Goal: Contribute content

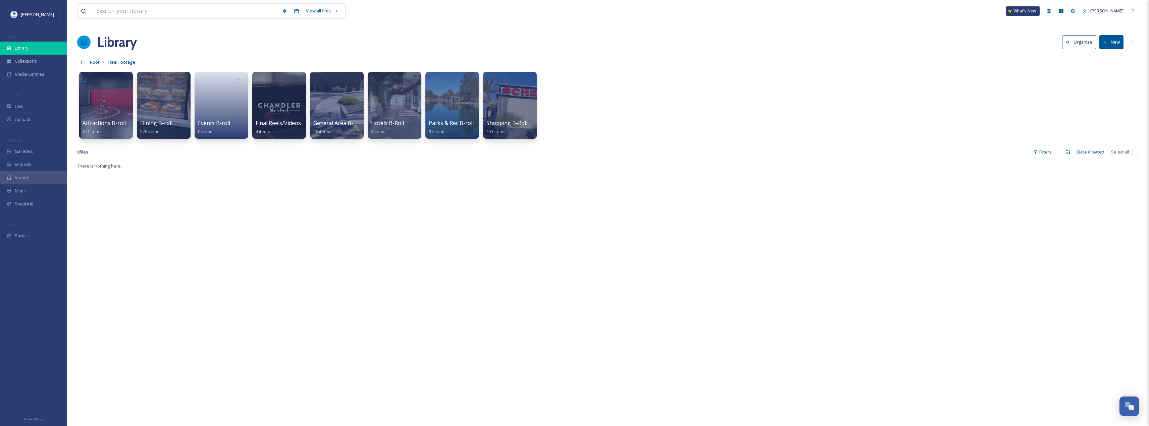
click at [38, 42] on div "Library" at bounding box center [33, 48] width 67 height 13
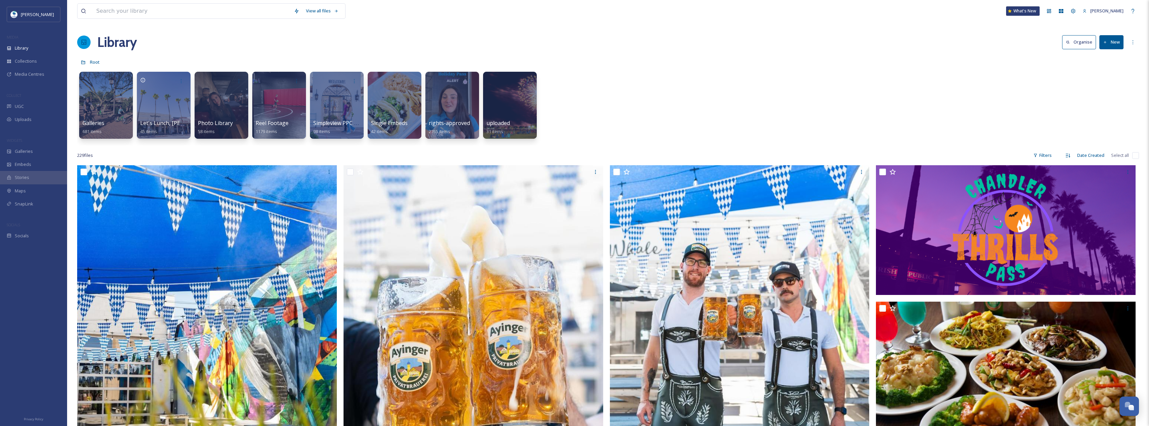
click at [1111, 41] on button "New" at bounding box center [1111, 42] width 24 height 14
click at [1118, 111] on div "Galleries 681 items Highlights of lunch in Downtown [GEOGRAPHIC_DATA]. Let's Lu…" at bounding box center [607, 106] width 1061 height 77
click at [36, 96] on div "COLLECT" at bounding box center [33, 95] width 67 height 9
click at [34, 107] on div "UGC" at bounding box center [33, 106] width 67 height 13
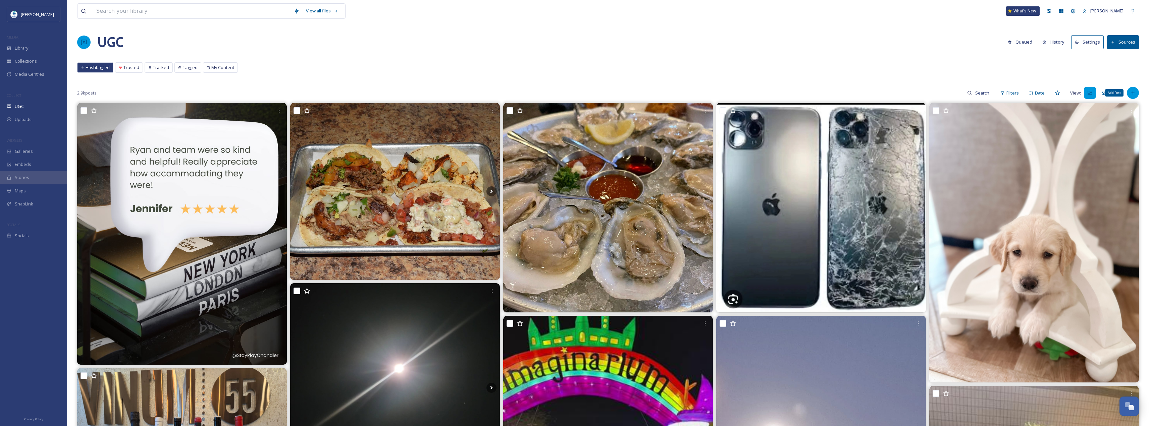
click at [1130, 90] on div "Add Post" at bounding box center [1133, 93] width 12 height 12
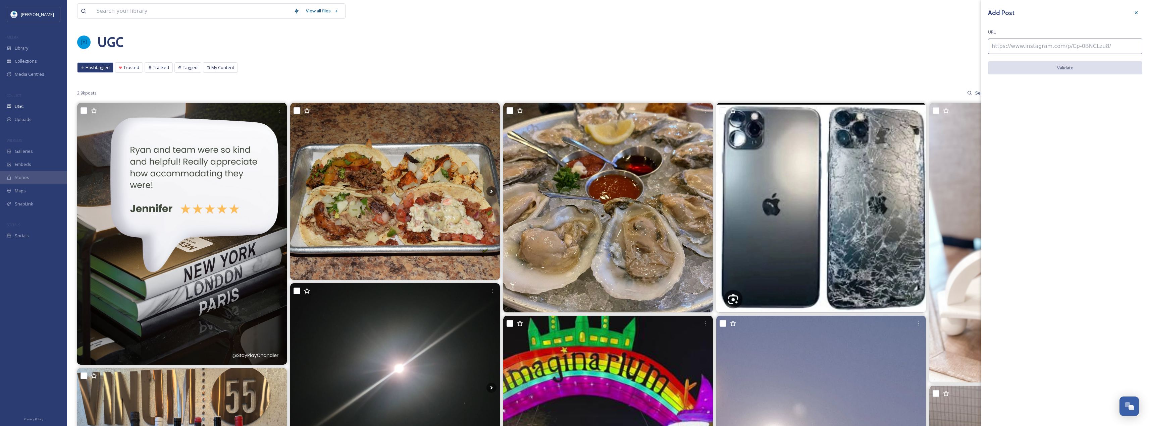
click at [1049, 42] on input at bounding box center [1065, 46] width 154 height 15
paste input "[URL][DOMAIN_NAME]"
type input "[URL][DOMAIN_NAME]"
click at [1083, 71] on button "Validate" at bounding box center [1065, 68] width 154 height 14
click at [1083, 71] on button "Add Post" at bounding box center [1065, 68] width 154 height 14
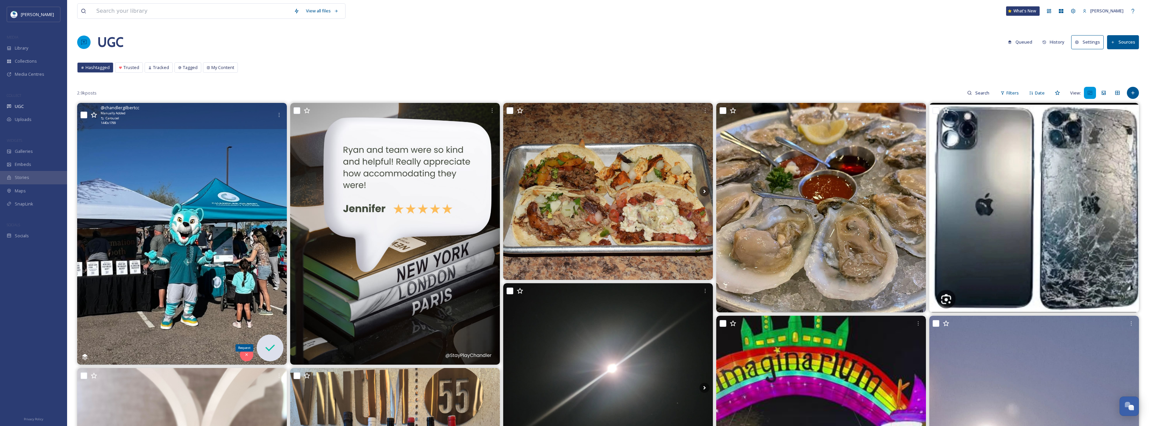
click at [268, 353] on icon at bounding box center [269, 347] width 13 height 13
click at [276, 351] on icon at bounding box center [269, 347] width 13 height 13
click at [264, 348] on icon at bounding box center [269, 347] width 13 height 13
click at [173, 196] on img at bounding box center [182, 234] width 210 height 262
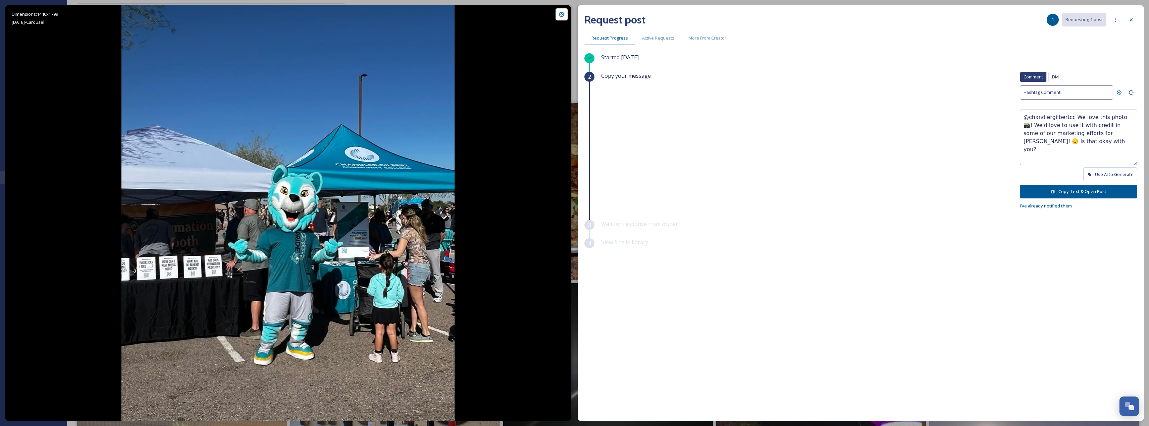
click at [1090, 190] on button "Copy Text & Open Post" at bounding box center [1078, 192] width 117 height 14
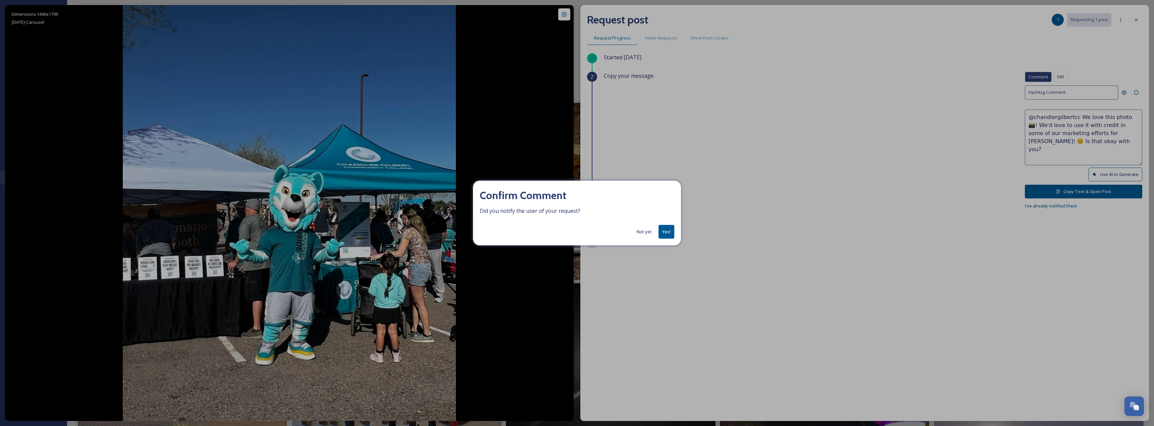
click at [655, 232] on button "Not yet" at bounding box center [644, 231] width 22 height 13
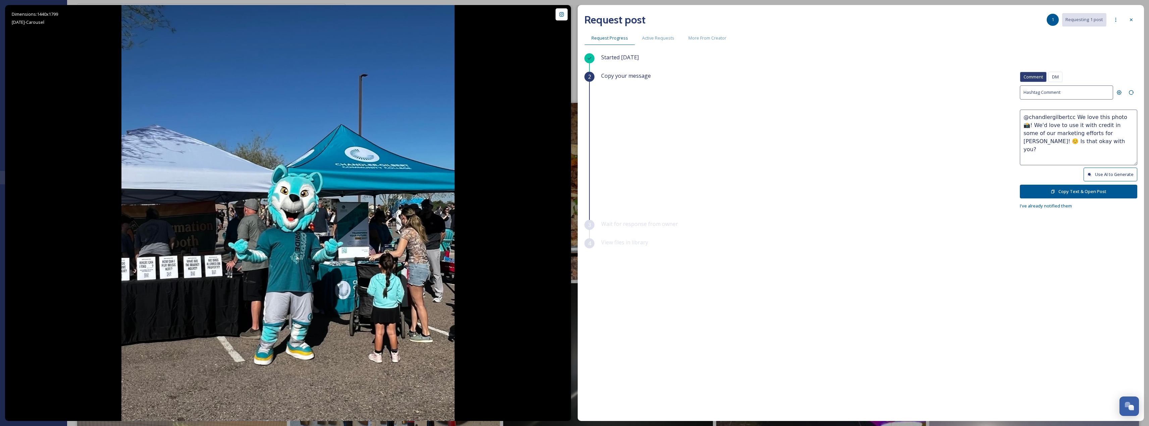
click at [1029, 193] on button "Copy Text & Open Post" at bounding box center [1078, 192] width 117 height 14
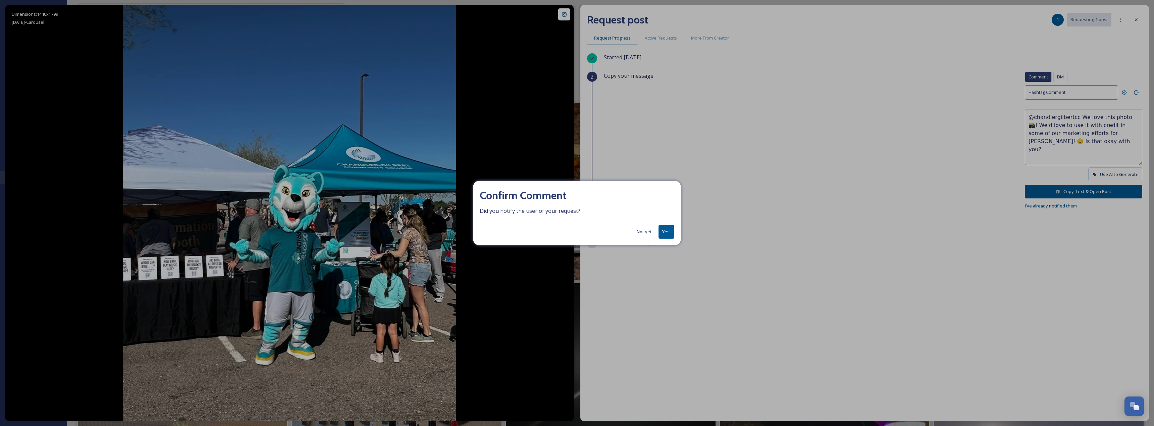
click at [668, 235] on button "Yes!" at bounding box center [666, 232] width 16 height 14
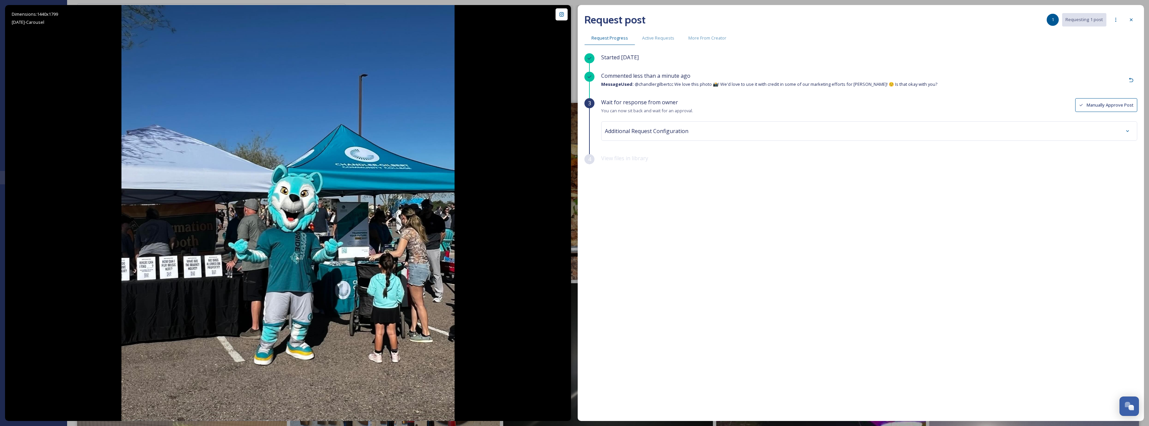
click at [1090, 105] on button "Manually Approve Post" at bounding box center [1106, 105] width 62 height 14
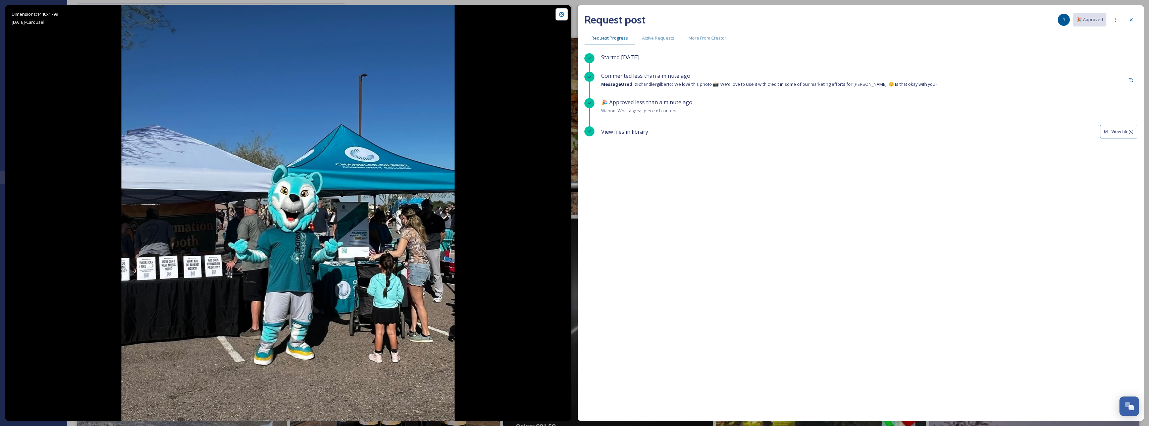
scroll to position [67, 0]
click at [672, 247] on div "Started [DATE] Commented 1 minute ago Message Used: @chandlergilbertcc We love …" at bounding box center [860, 219] width 553 height 333
click at [1117, 16] on div at bounding box center [1115, 20] width 12 height 12
click at [1127, 34] on div "Request Progress Active Requests More From Creator" at bounding box center [860, 38] width 553 height 14
click at [1129, 21] on icon at bounding box center [1130, 19] width 5 height 5
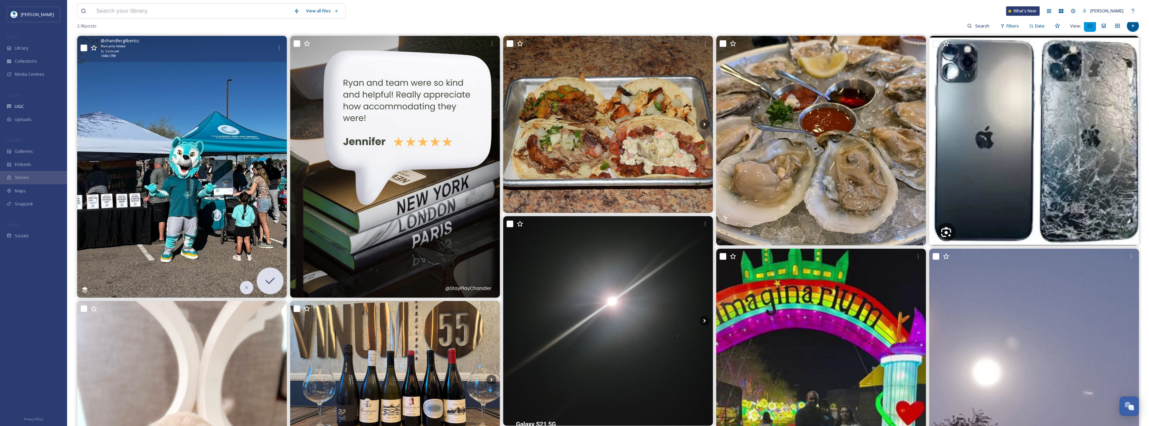
click at [258, 78] on img at bounding box center [182, 167] width 210 height 262
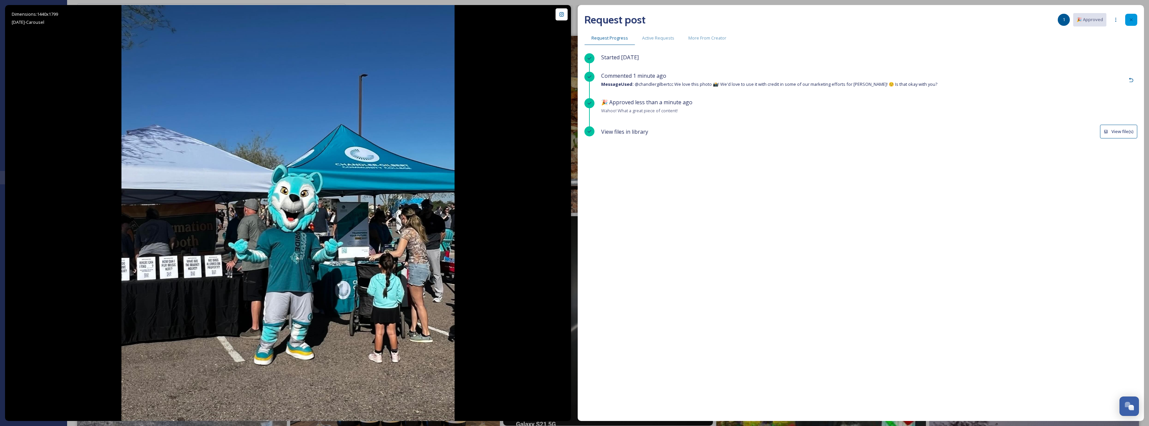
click at [1132, 23] on div at bounding box center [1131, 20] width 12 height 12
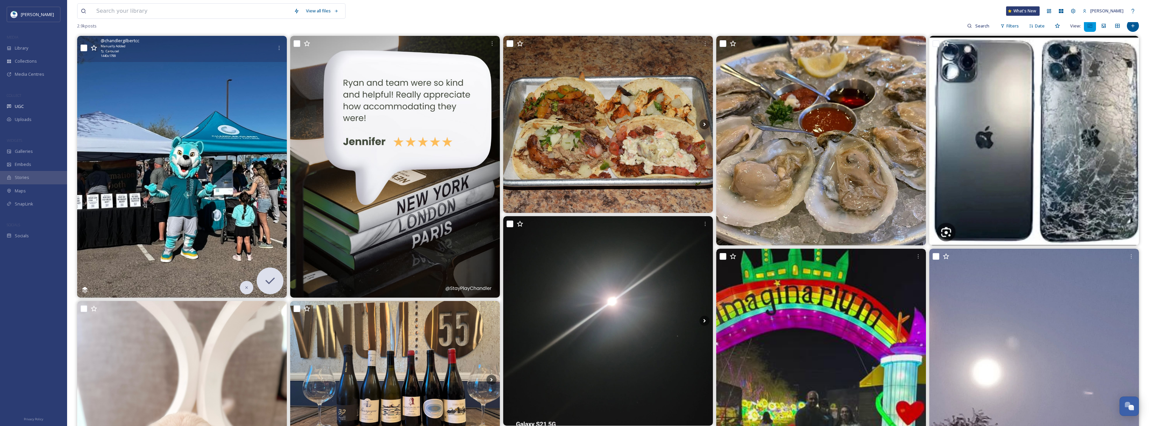
click at [286, 52] on div "@ chandlergilbertcc Manually Added Carousel 1440 x 1799" at bounding box center [182, 49] width 210 height 26
click at [278, 49] on icon at bounding box center [278, 47] width 5 height 5
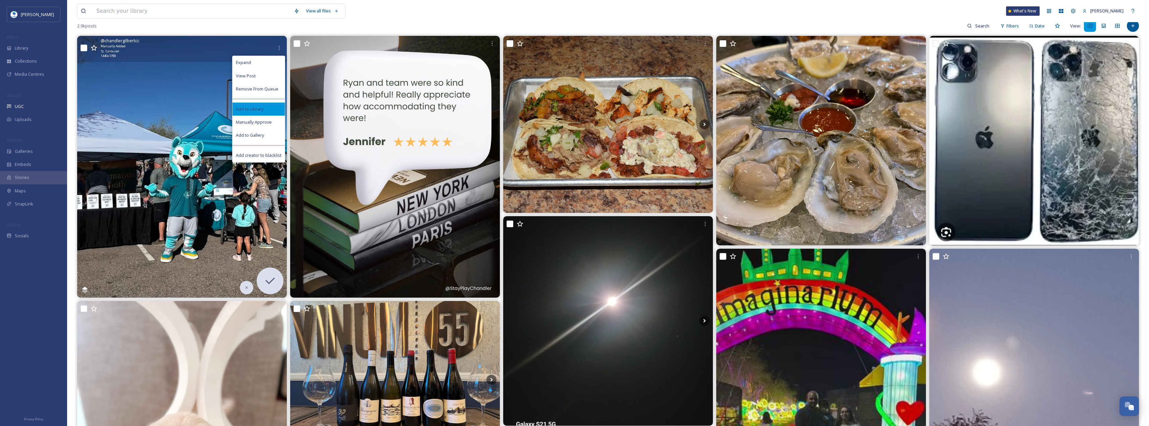
click at [264, 110] on div "Add to Library" at bounding box center [258, 109] width 52 height 13
click at [264, 121] on span "Manually Approve" at bounding box center [254, 122] width 36 height 6
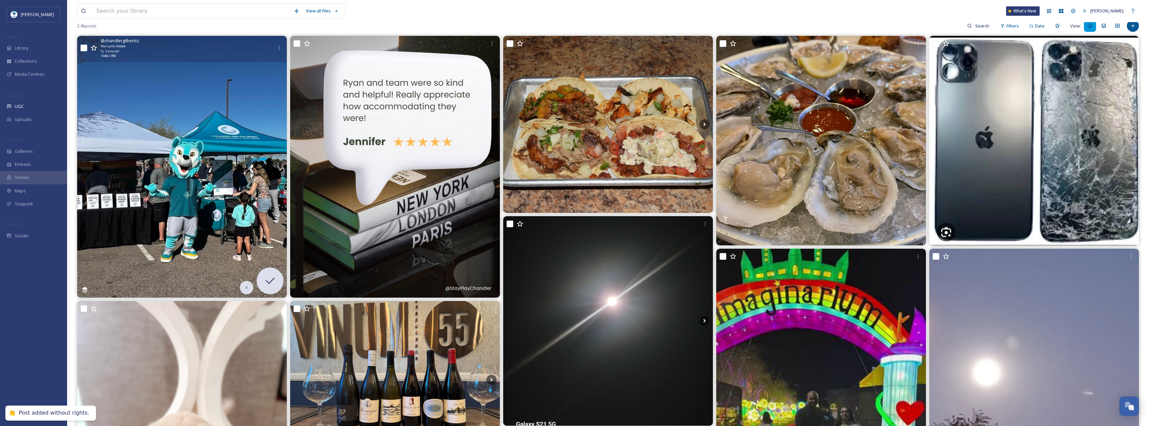
click at [245, 150] on img at bounding box center [182, 167] width 210 height 262
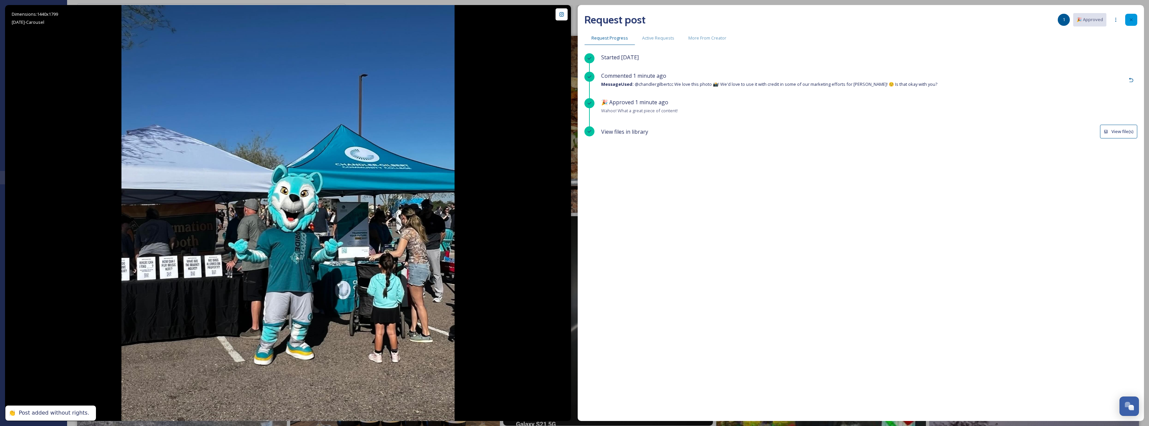
click at [1127, 18] on div at bounding box center [1131, 20] width 12 height 12
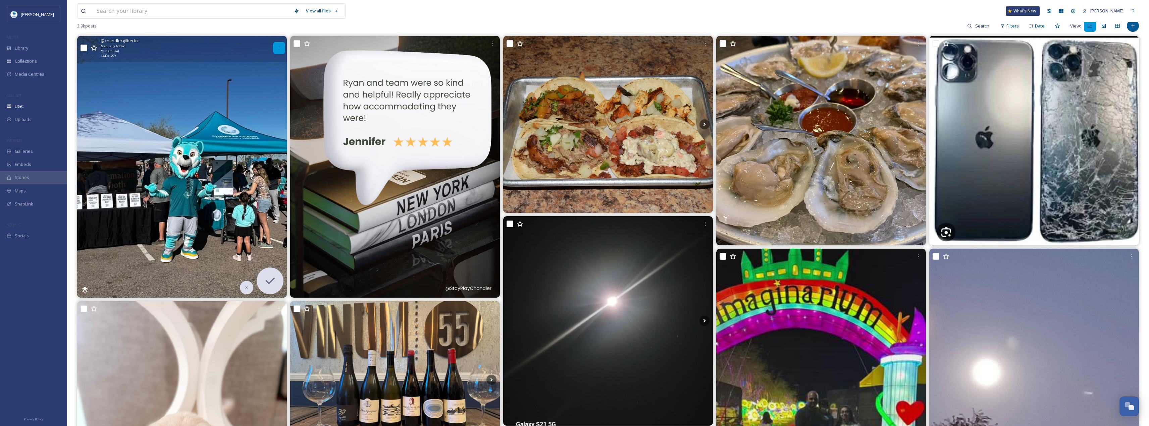
click at [278, 48] on icon at bounding box center [278, 47] width 5 height 5
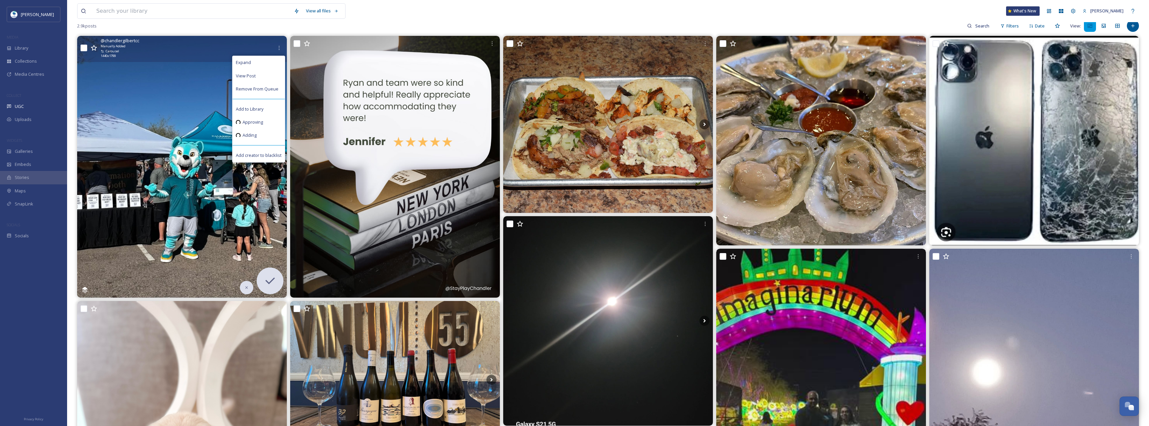
click at [87, 50] on input "checkbox" at bounding box center [83, 48] width 7 height 7
checkbox input "true"
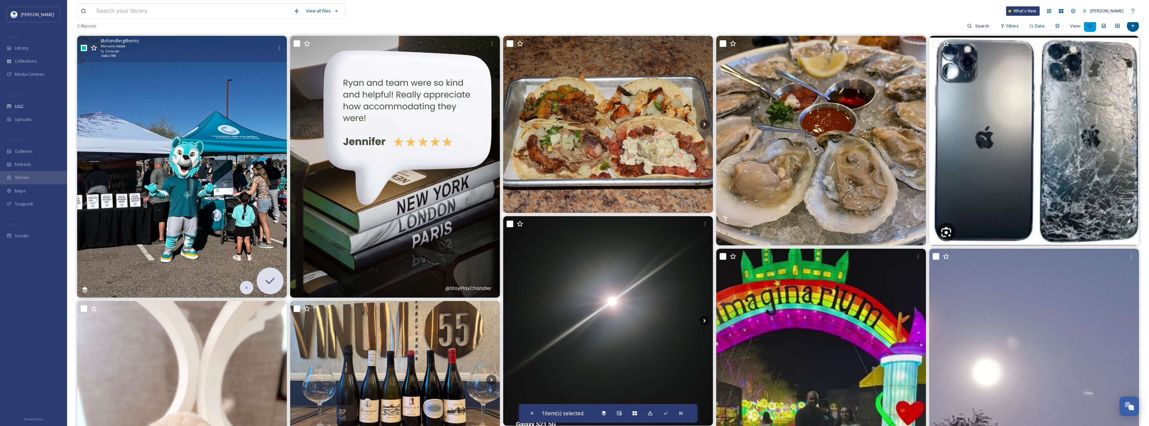
click at [128, 117] on img at bounding box center [182, 167] width 210 height 262
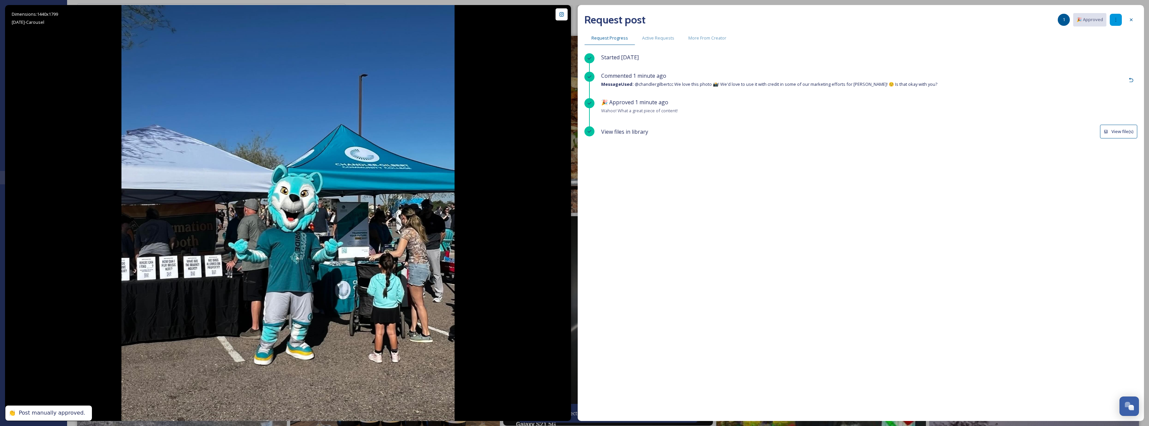
click at [1112, 20] on div at bounding box center [1115, 20] width 12 height 12
click at [1131, 24] on div at bounding box center [1131, 20] width 12 height 12
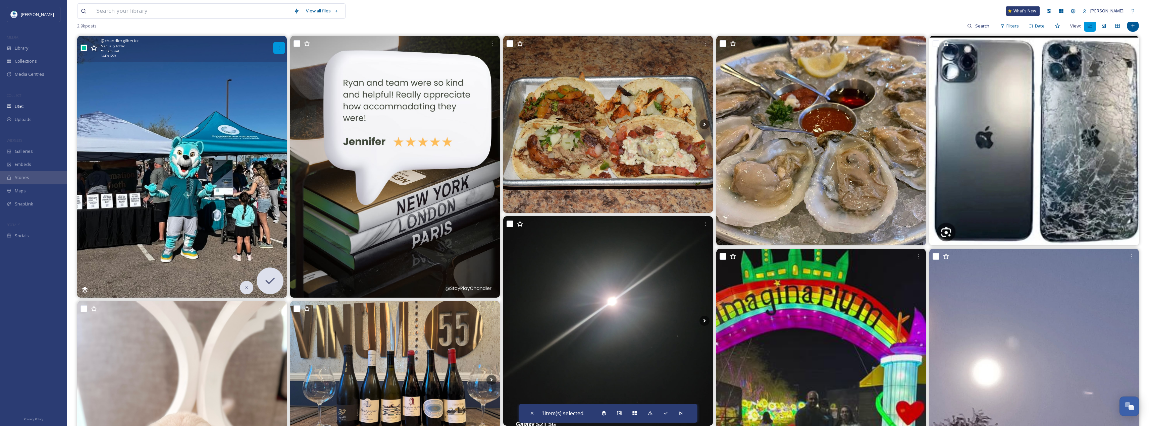
click at [278, 50] on icon at bounding box center [278, 47] width 5 height 5
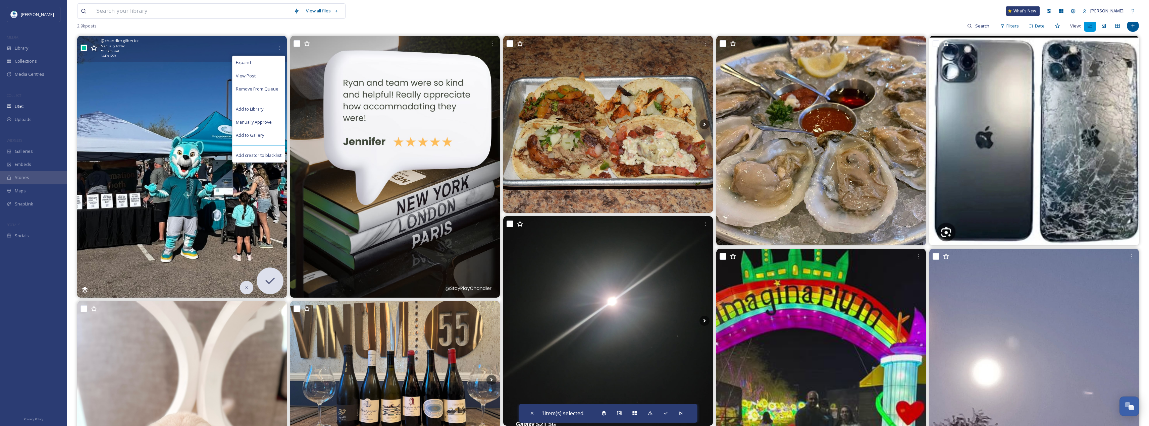
click at [160, 108] on img at bounding box center [182, 167] width 210 height 262
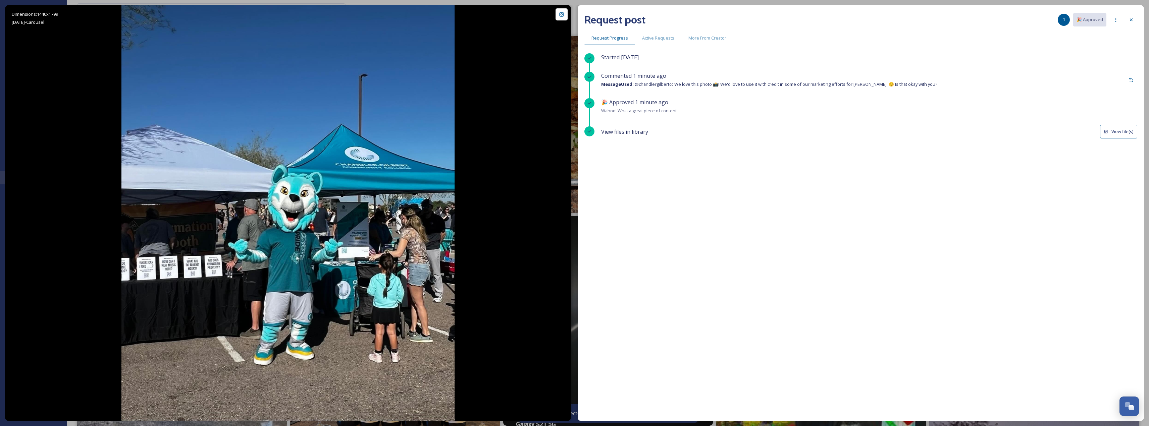
click at [1141, 19] on div "Request post 1 🎉 Approved Request Progress Active Requests More From Creator St…" at bounding box center [861, 213] width 566 height 416
click at [1135, 18] on div at bounding box center [1131, 20] width 12 height 12
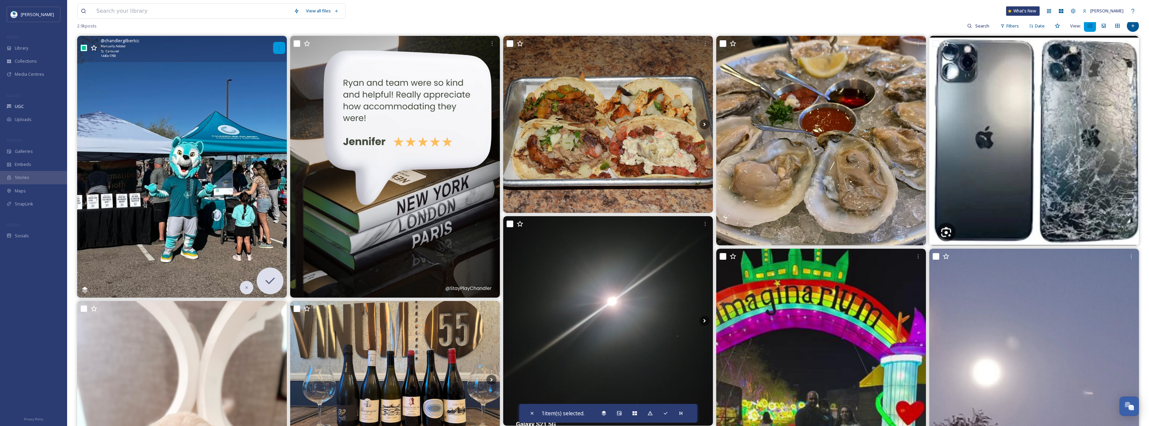
click at [283, 44] on div at bounding box center [279, 48] width 12 height 12
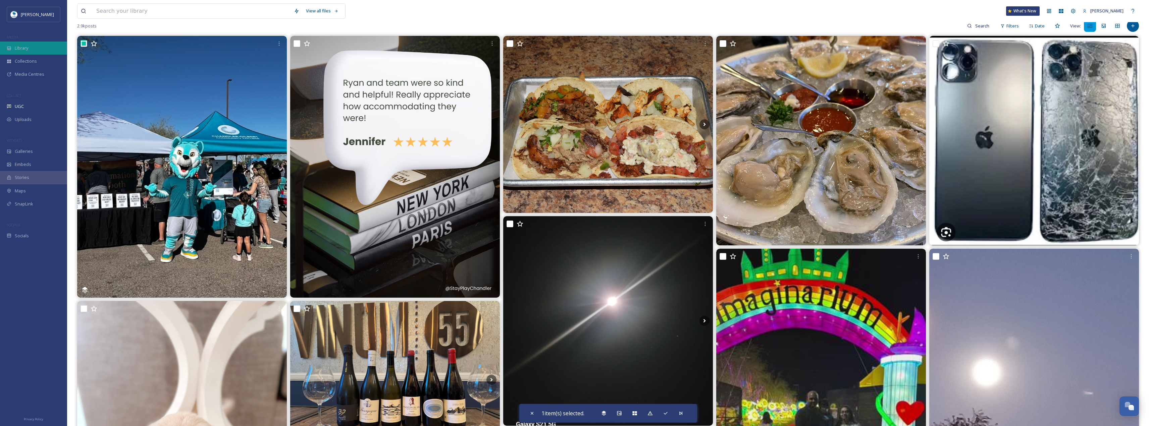
click at [41, 47] on div "Library" at bounding box center [33, 48] width 67 height 13
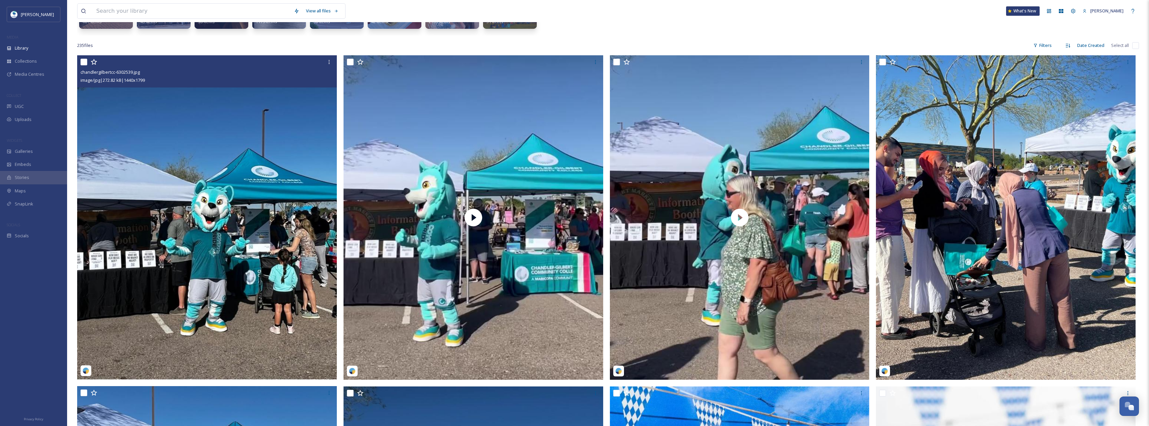
scroll to position [101, 0]
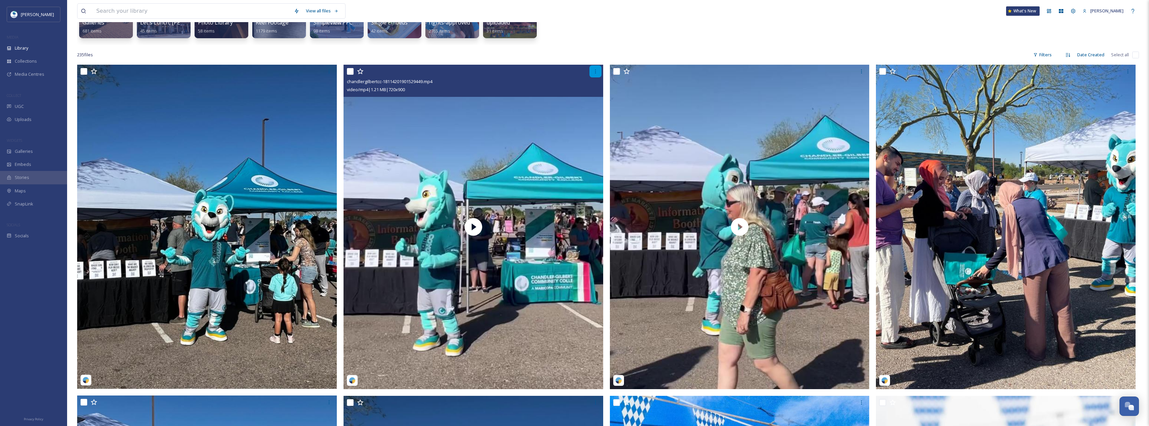
click at [599, 68] on div at bounding box center [595, 71] width 12 height 12
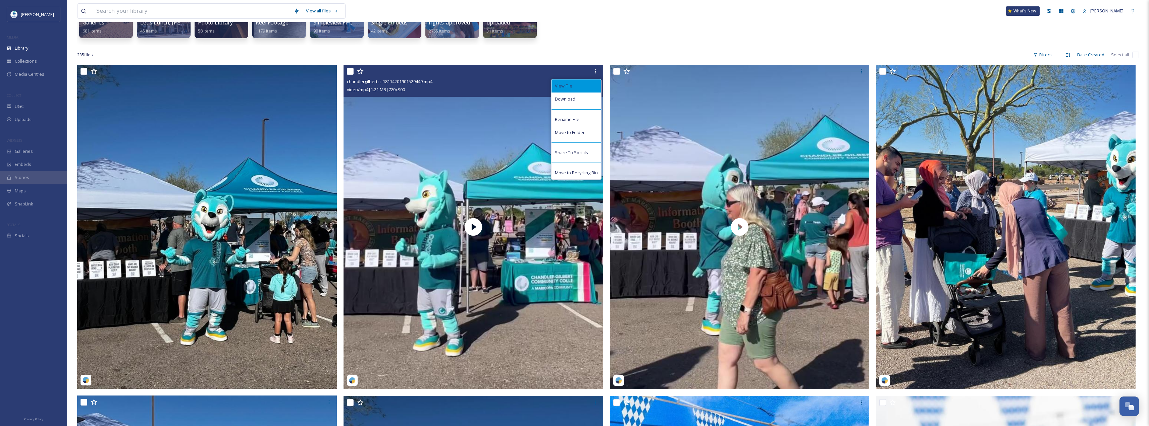
click at [579, 92] on div "View File" at bounding box center [576, 85] width 50 height 13
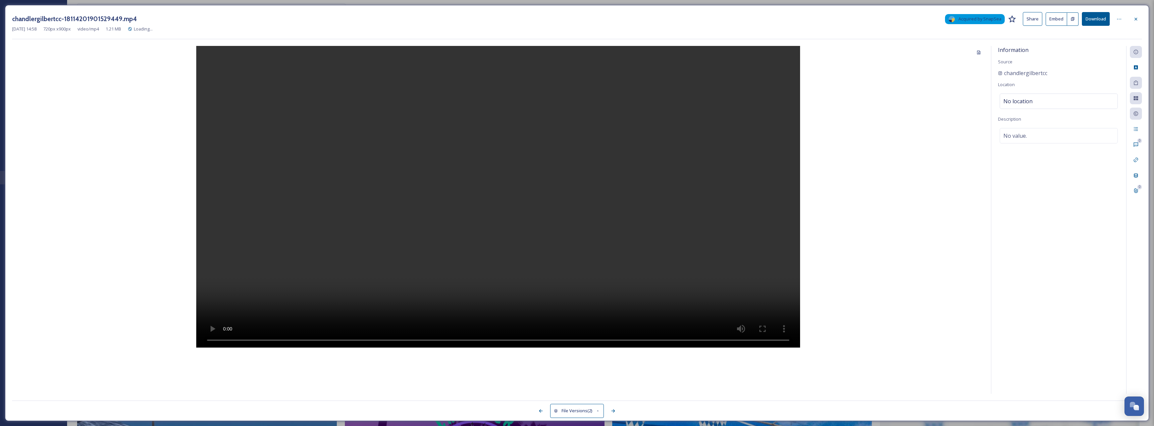
drag, startPoint x: 1130, startPoint y: 19, endPoint x: 1119, endPoint y: 21, distance: 11.5
click at [1131, 18] on div at bounding box center [1136, 19] width 12 height 12
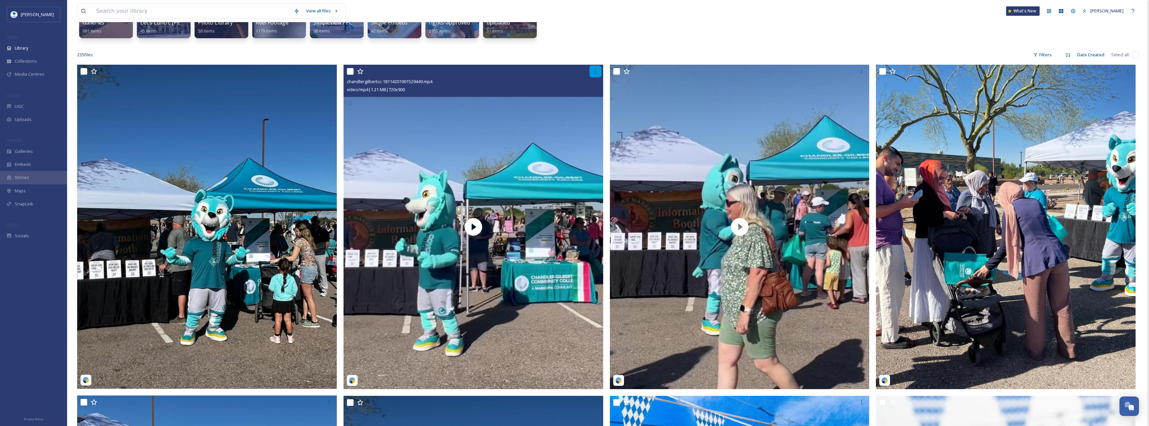
click at [596, 69] on icon at bounding box center [595, 71] width 5 height 5
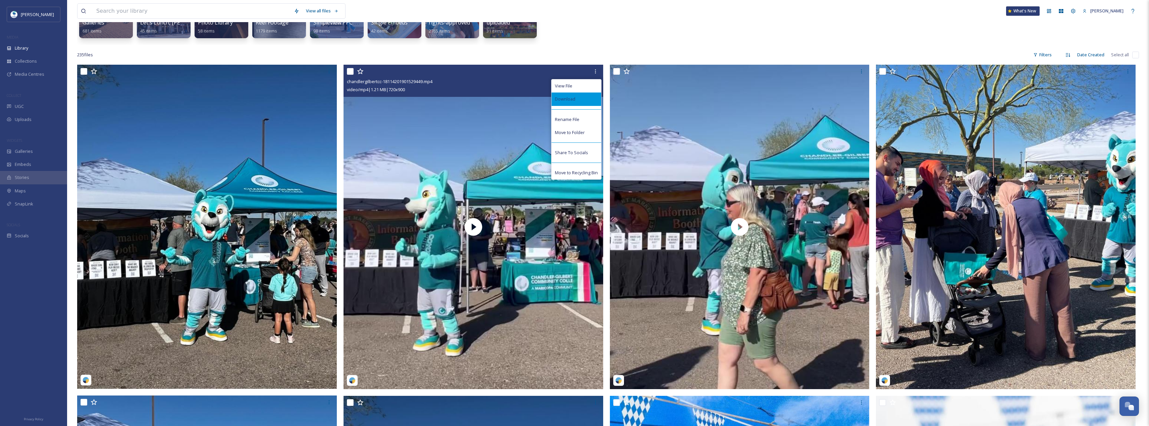
click at [582, 104] on div "Download" at bounding box center [576, 99] width 50 height 13
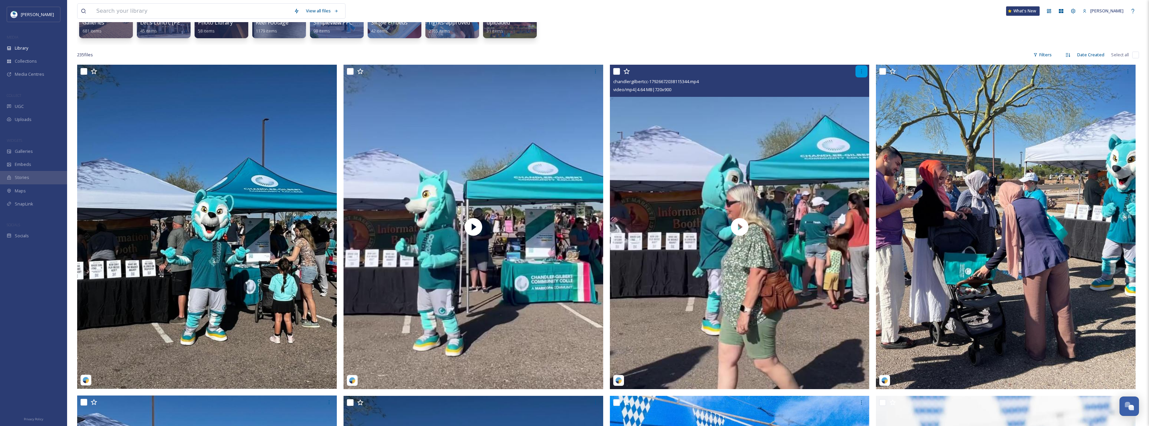
click at [864, 71] on icon at bounding box center [861, 71] width 5 height 5
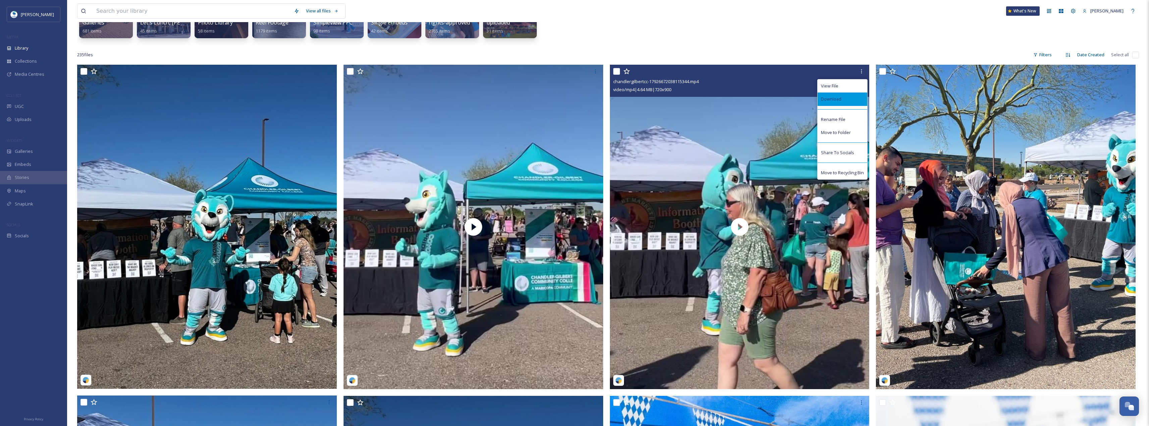
click at [854, 100] on div "Download" at bounding box center [842, 99] width 50 height 13
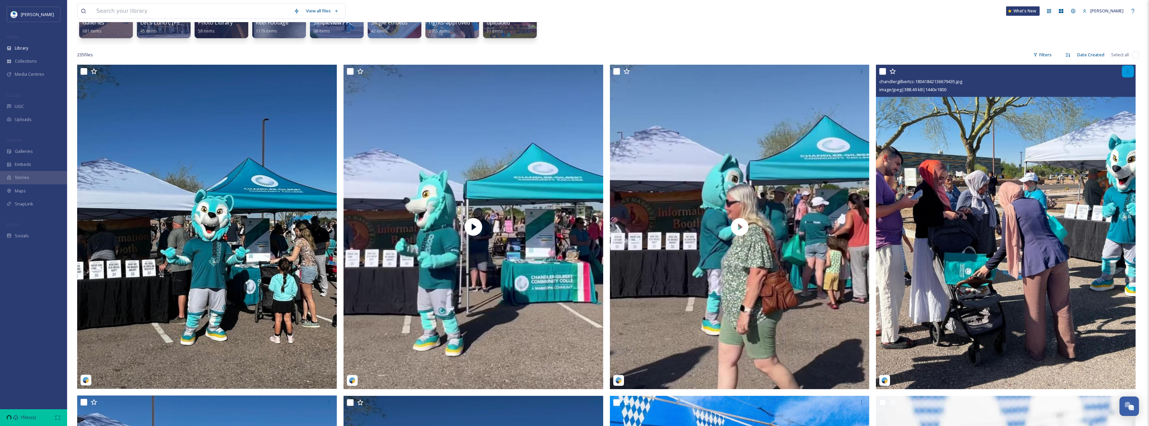
click at [1129, 69] on icon at bounding box center [1127, 71] width 5 height 5
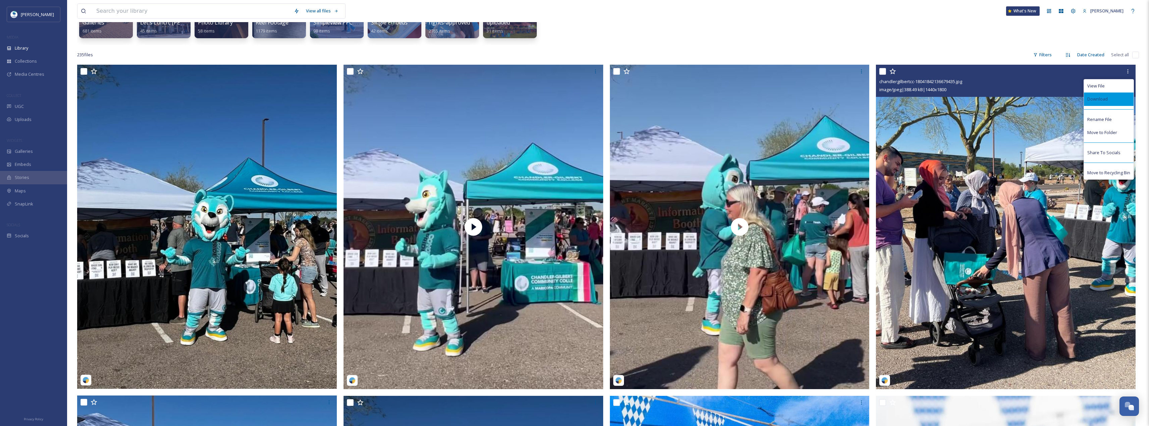
click at [1112, 105] on div "Download" at bounding box center [1109, 99] width 50 height 13
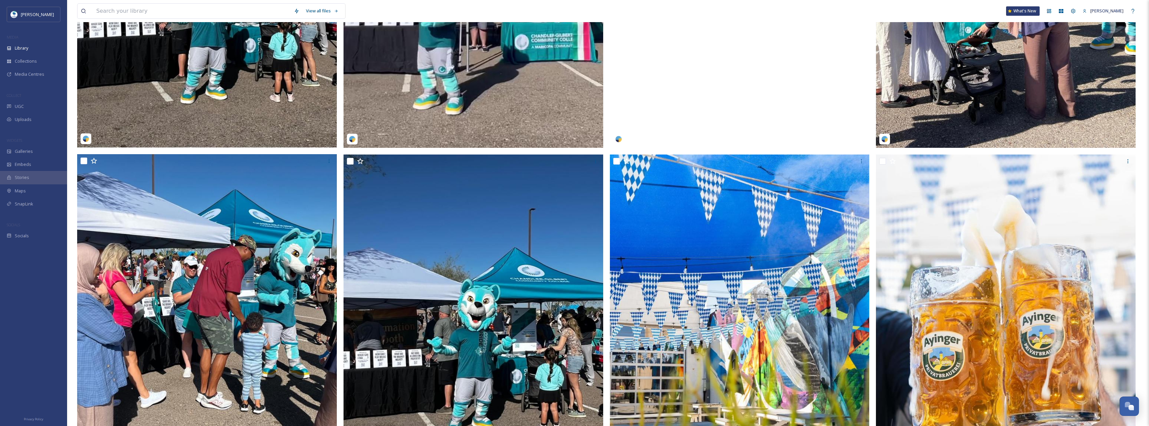
scroll to position [436, 0]
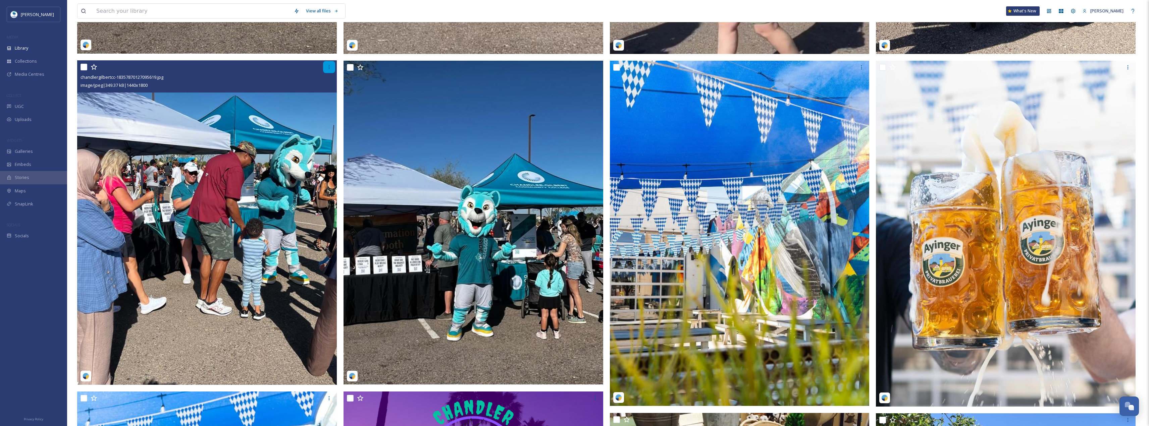
click at [323, 69] on div at bounding box center [329, 67] width 12 height 12
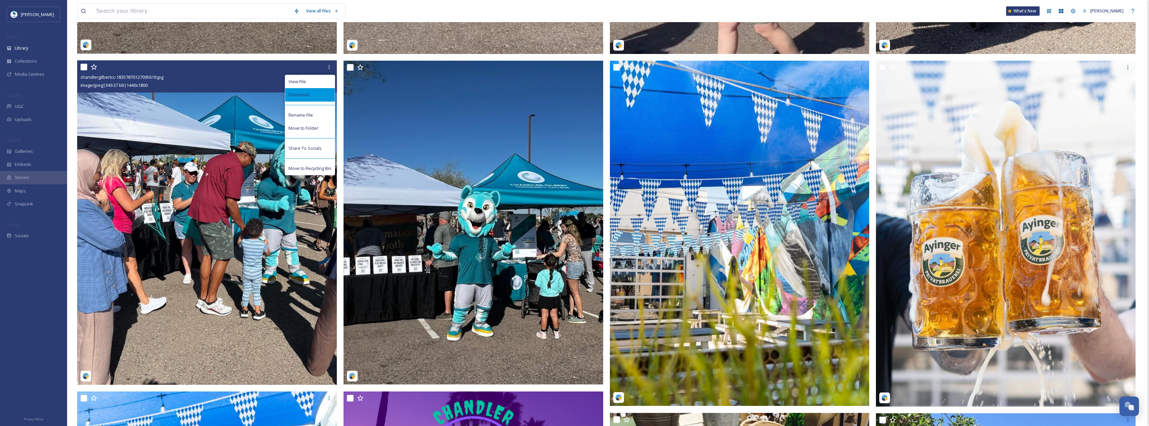
click at [326, 97] on div "Download" at bounding box center [310, 94] width 50 height 13
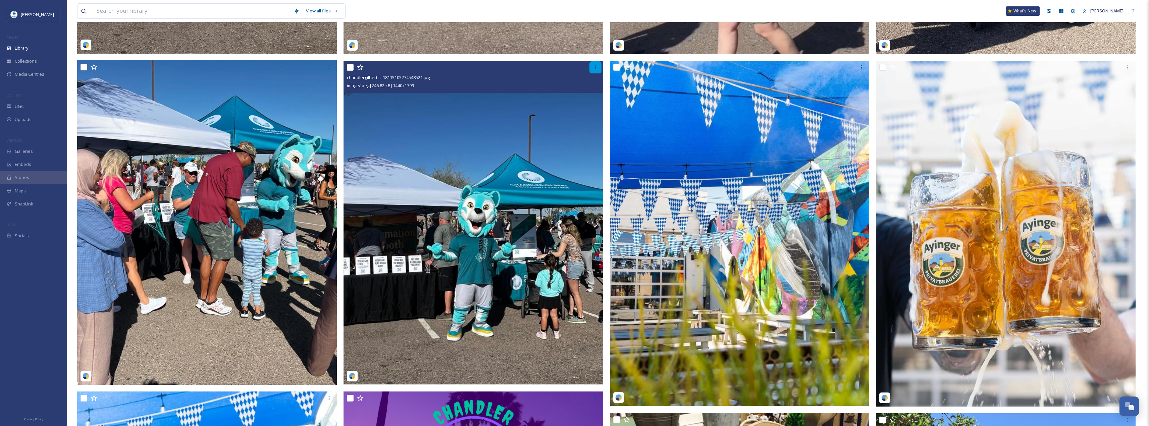
click at [599, 68] on div at bounding box center [595, 67] width 12 height 12
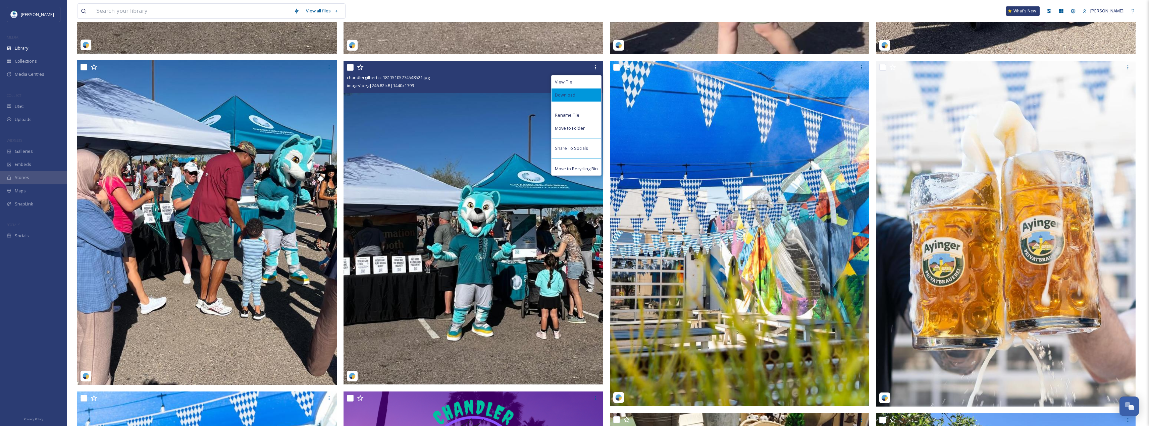
click at [597, 99] on div "Download" at bounding box center [576, 95] width 50 height 13
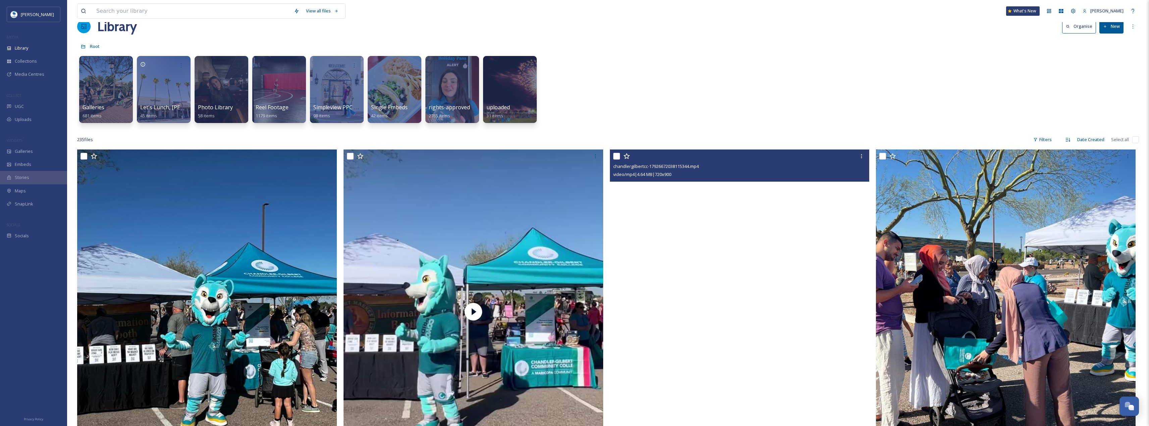
scroll to position [0, 0]
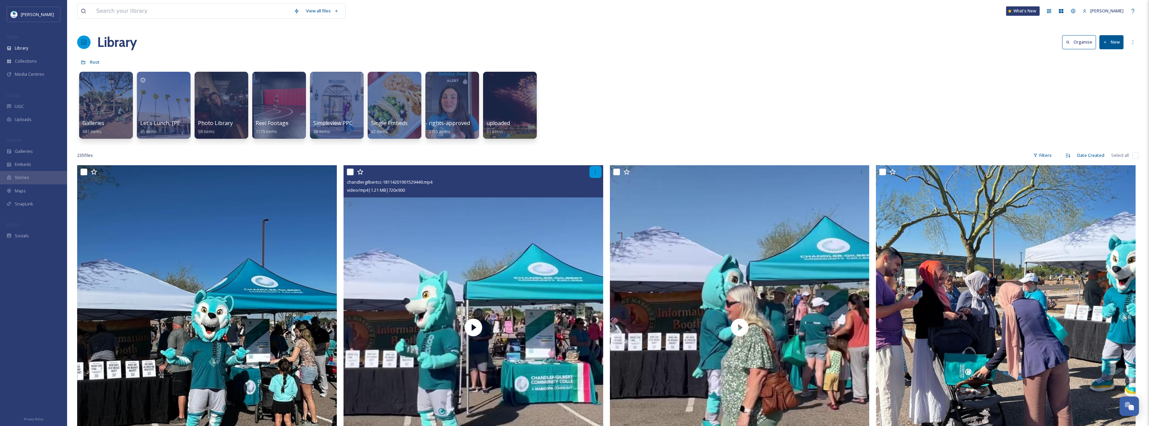
click at [591, 174] on div at bounding box center [595, 172] width 12 height 12
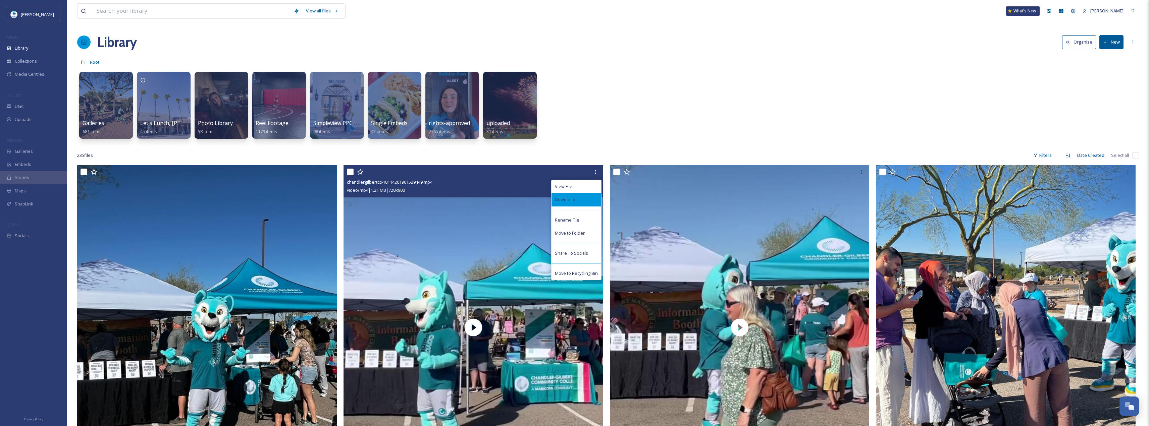
click at [585, 198] on div "Download" at bounding box center [576, 199] width 50 height 13
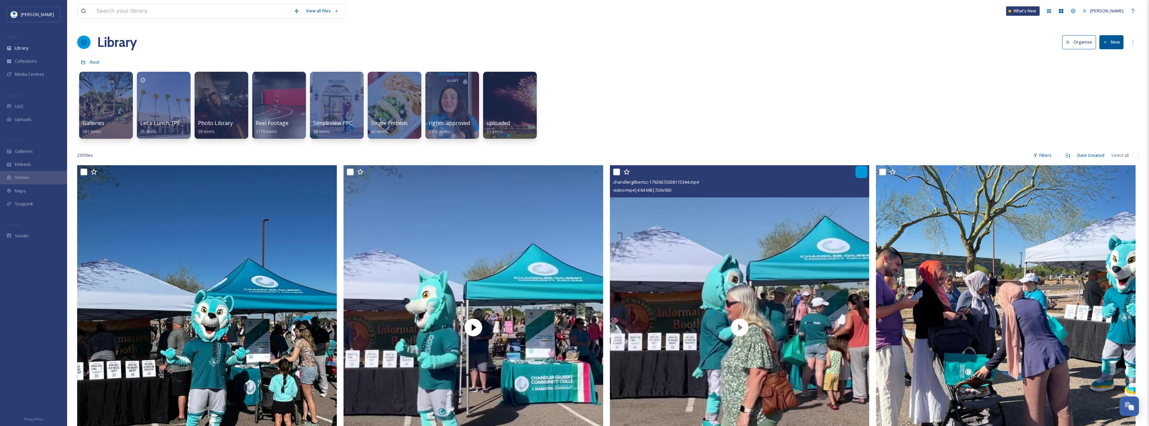
click at [862, 173] on icon at bounding box center [861, 171] width 5 height 5
click at [841, 198] on div "Download" at bounding box center [842, 199] width 50 height 13
